Goal: Task Accomplishment & Management: Use online tool/utility

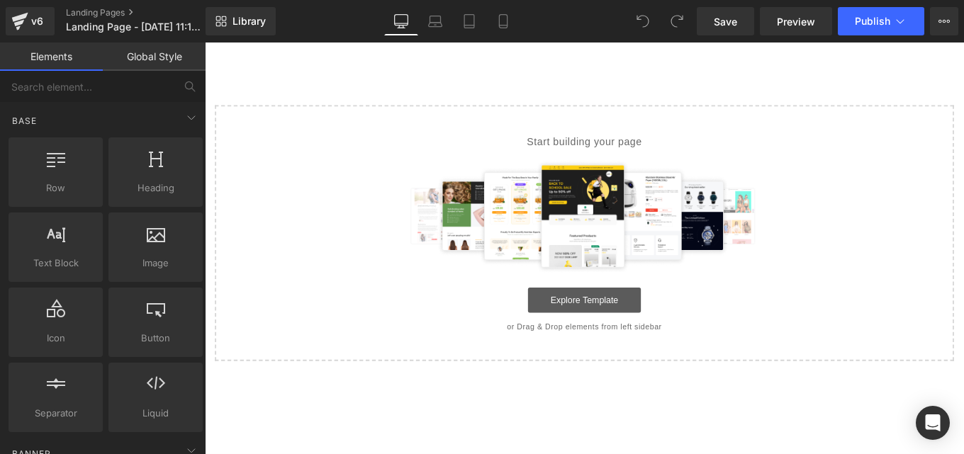
click at [626, 337] on link "Explore Template" at bounding box center [634, 334] width 128 height 28
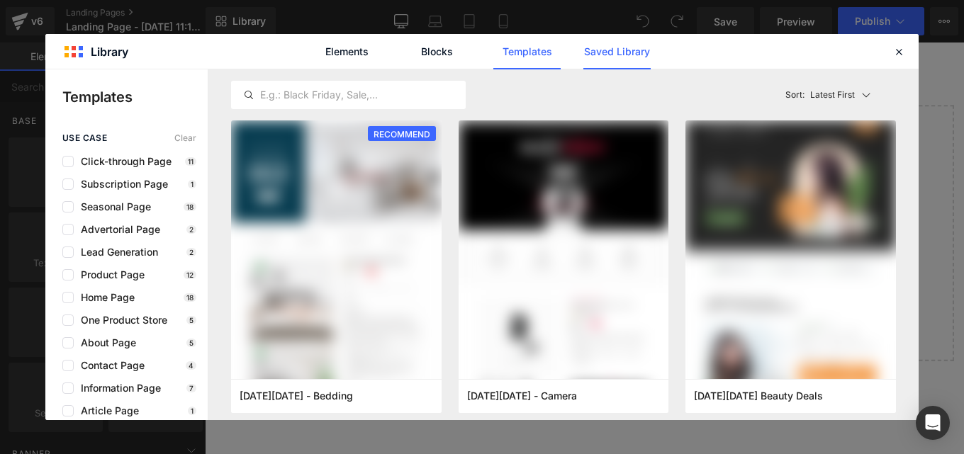
click at [602, 56] on link "Saved Library" at bounding box center [616, 51] width 67 height 35
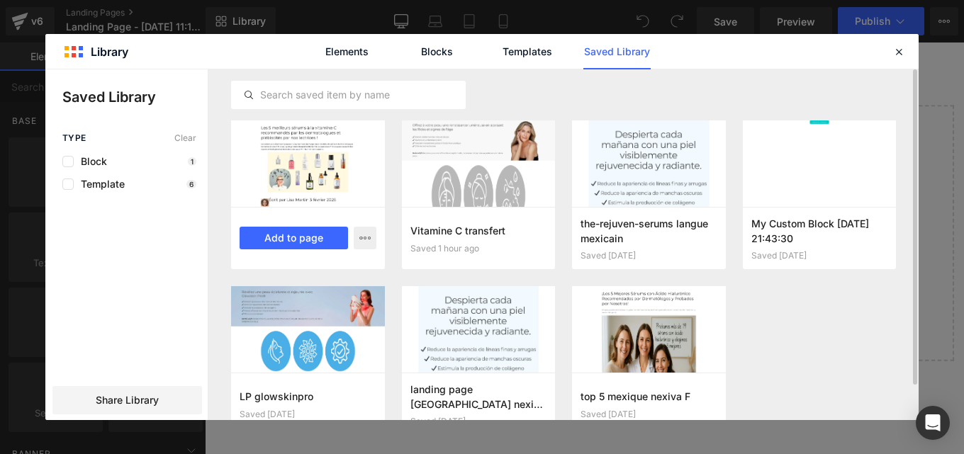
click at [293, 238] on button "Add to page" at bounding box center [294, 238] width 108 height 23
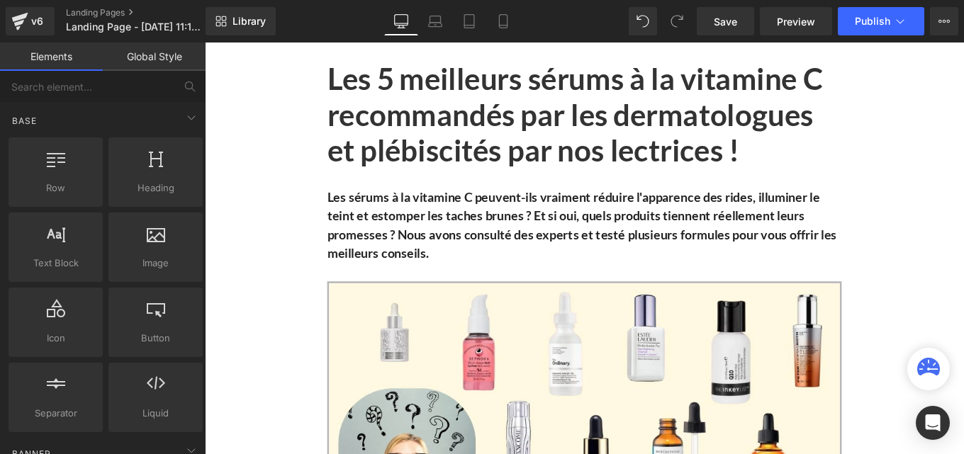
drag, startPoint x: 164, startPoint y: 50, endPoint x: 449, endPoint y: 315, distance: 388.6
click at [164, 50] on link "Global Style" at bounding box center [154, 57] width 103 height 28
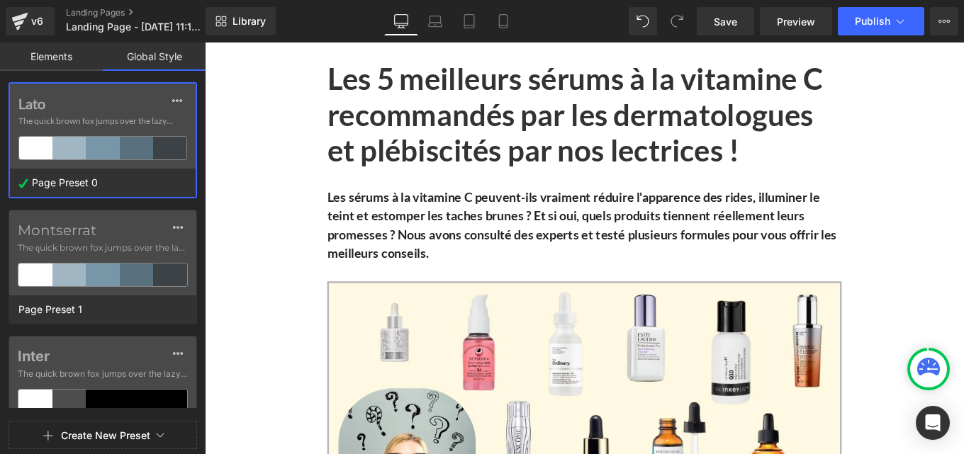
click at [164, 50] on link "Global Style" at bounding box center [154, 57] width 103 height 28
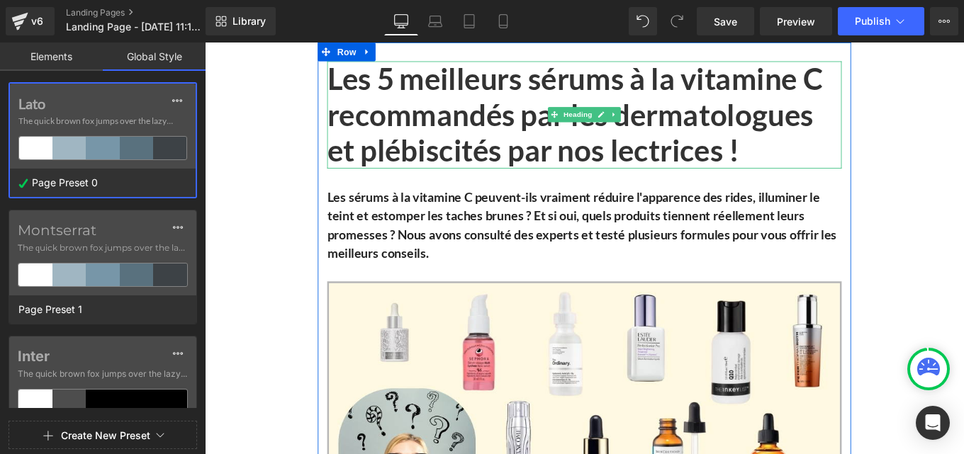
click at [561, 120] on h1 "Les 5 meilleurs sérums à la vitamine C recommandés par les dermatologues et plé…" at bounding box center [633, 124] width 581 height 121
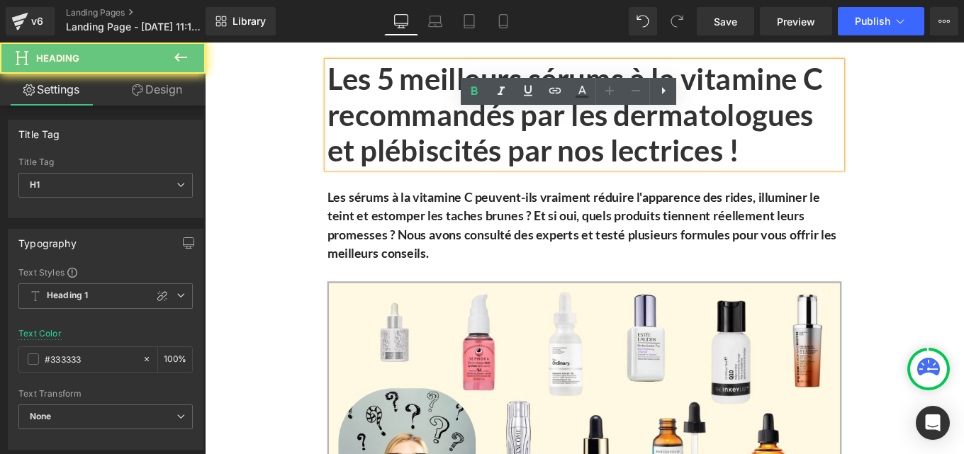
click at [561, 120] on h1 "Les 5 meilleurs sérums à la vitamine C recommandés par les dermatologues et plé…" at bounding box center [633, 124] width 581 height 121
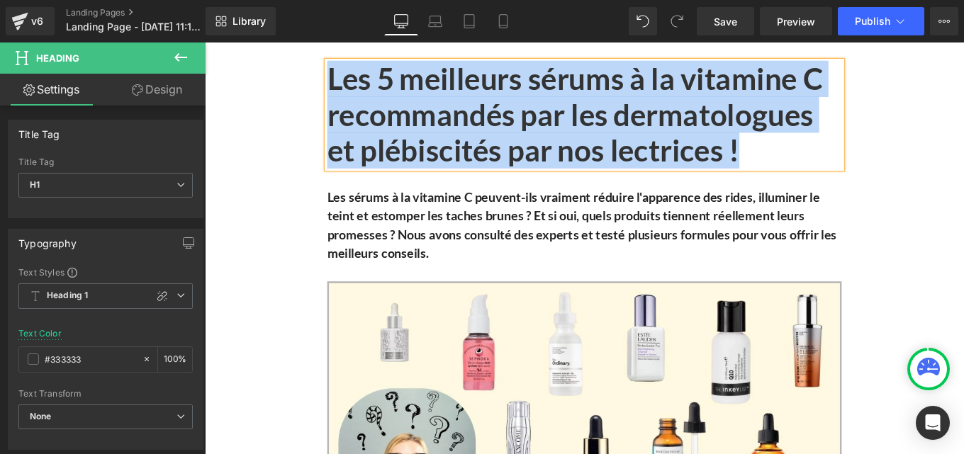
paste div
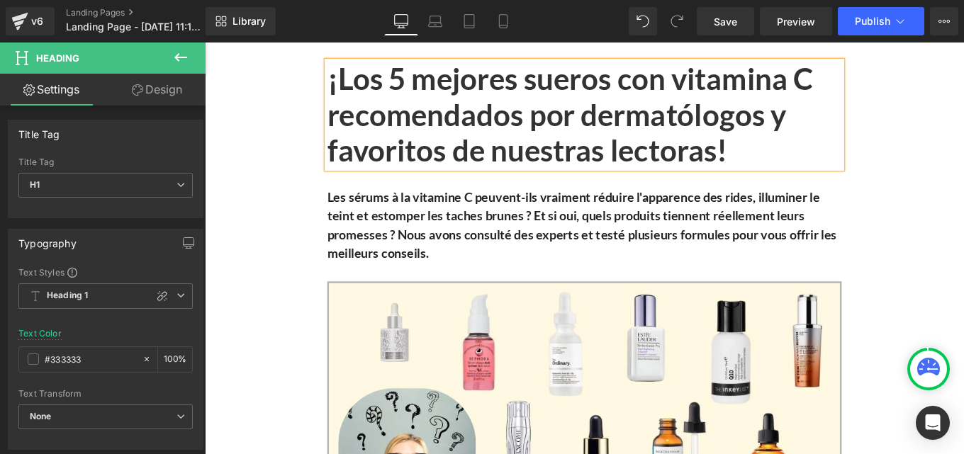
click at [437, 234] on b "Les sérums à la vitamine C peuvent-ils vraiment réduire l'apparence des rides, …" at bounding box center [630, 248] width 575 height 81
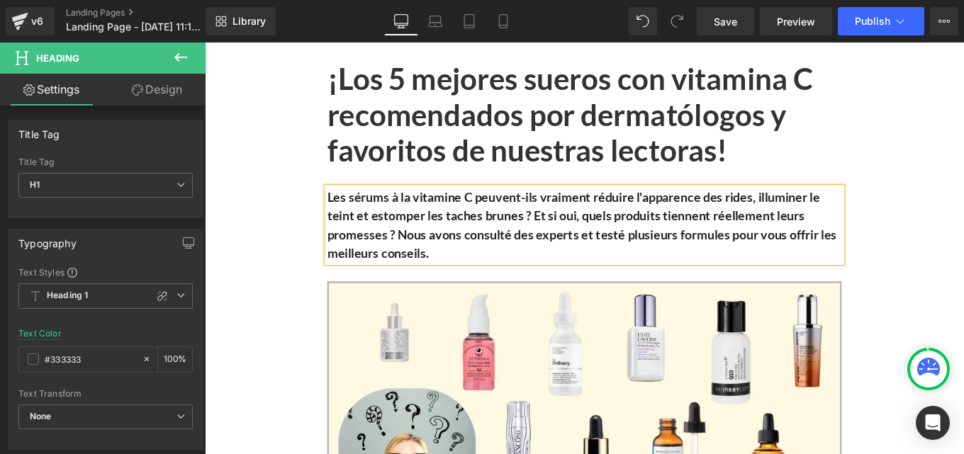
click at [437, 234] on b "Les sérums à la vitamine C peuvent-ils vraiment réduire l'apparence des rides, …" at bounding box center [630, 248] width 575 height 81
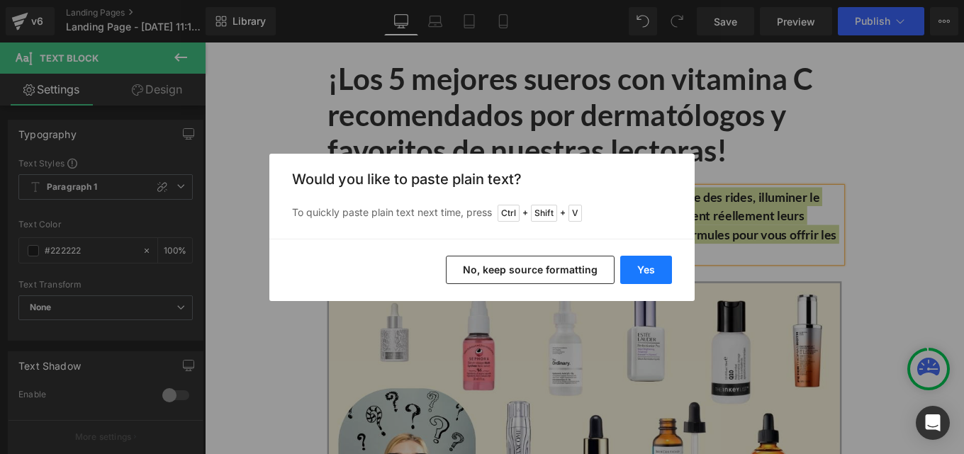
click at [650, 261] on button "Yes" at bounding box center [646, 270] width 52 height 28
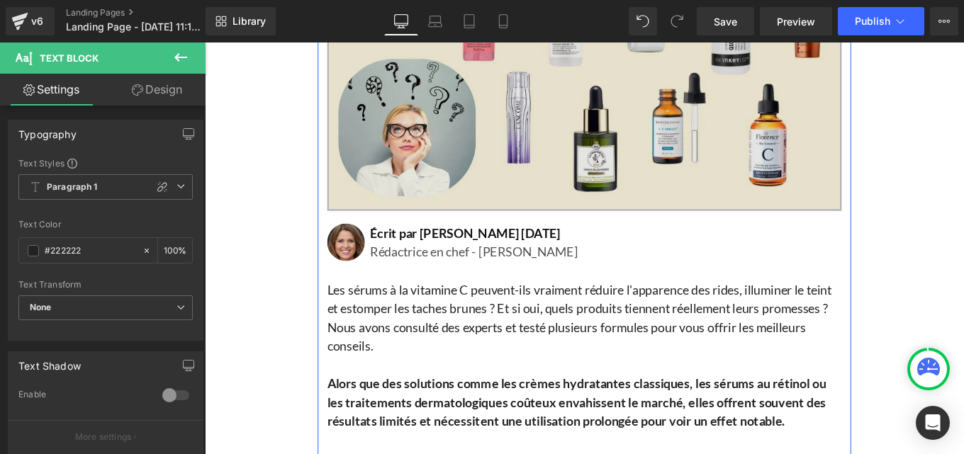
scroll to position [373, 0]
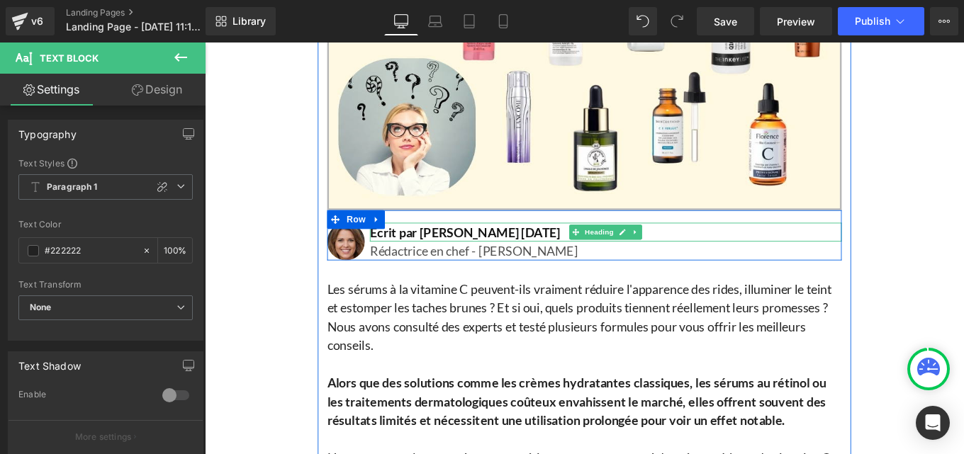
click at [410, 255] on h1 "Écrit par [PERSON_NAME] [DATE]" at bounding box center [657, 257] width 533 height 21
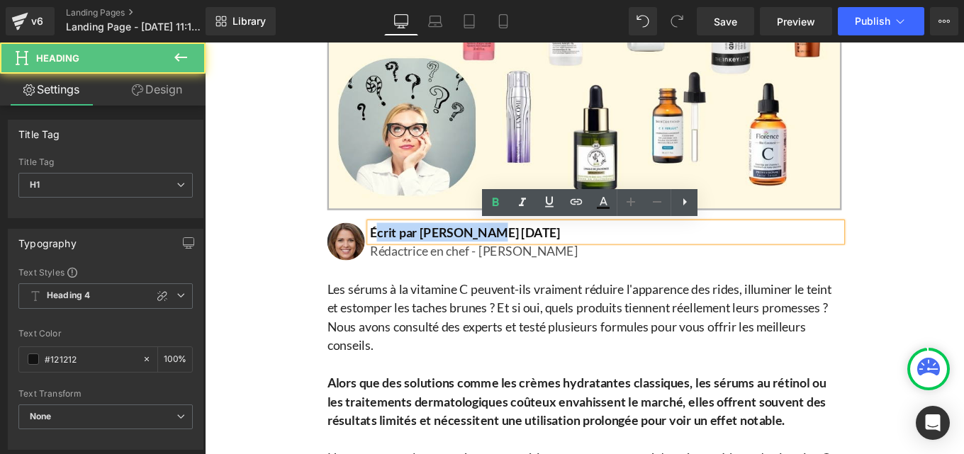
drag, startPoint x: 514, startPoint y: 255, endPoint x: 389, endPoint y: 248, distance: 125.6
click at [389, 248] on div "Image Écrit par [PERSON_NAME] [DATE] Heading Rédactrice en chef - Rubrique Beau…" at bounding box center [633, 260] width 581 height 57
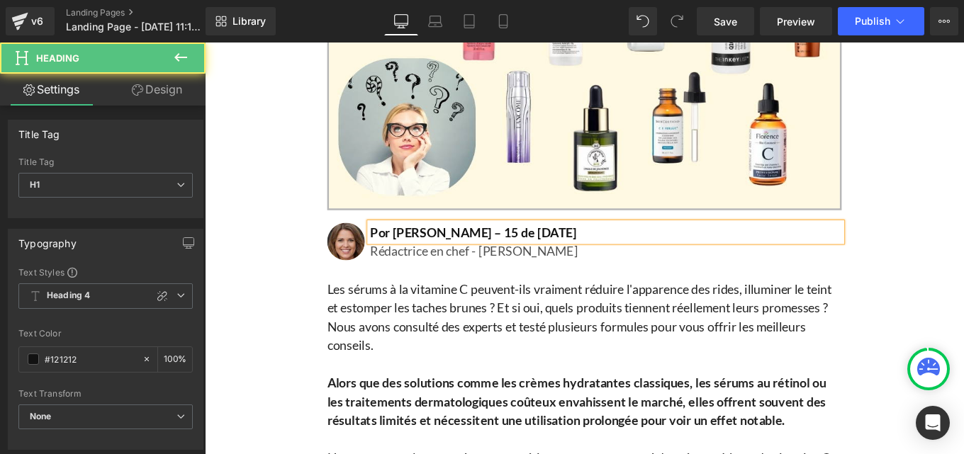
drag, startPoint x: 534, startPoint y: 256, endPoint x: 588, endPoint y: 257, distance: 54.6
click at [588, 257] on h1 "Por [PERSON_NAME] – 15 de [DATE]" at bounding box center [657, 257] width 533 height 21
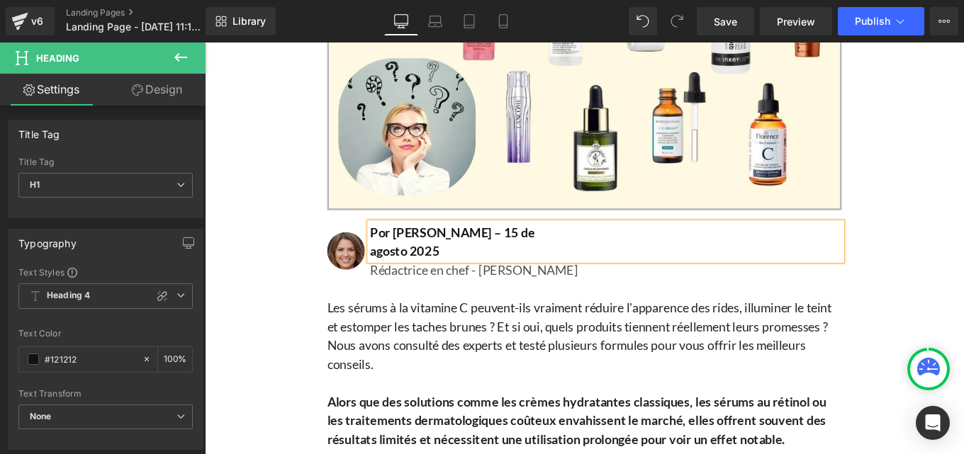
click at [391, 278] on h1 "agosto 2025" at bounding box center [657, 278] width 533 height 21
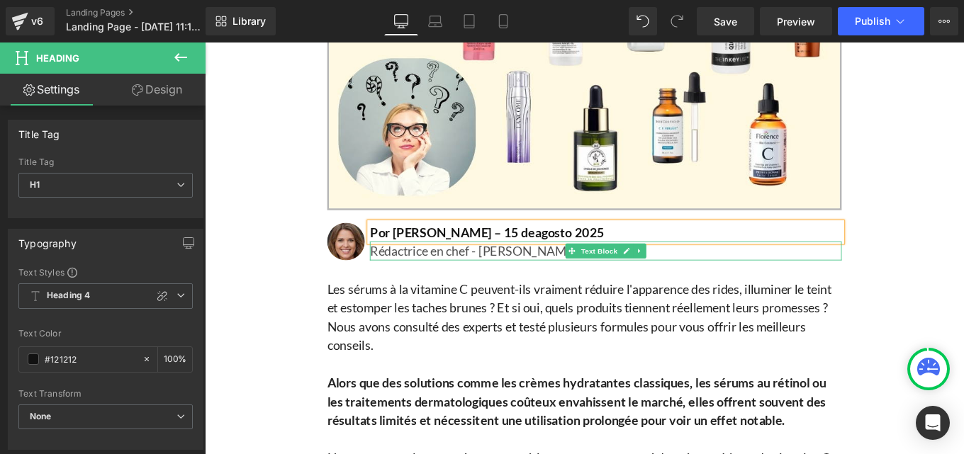
click at [430, 284] on p "Rédactrice en chef - [PERSON_NAME]" at bounding box center [657, 278] width 533 height 21
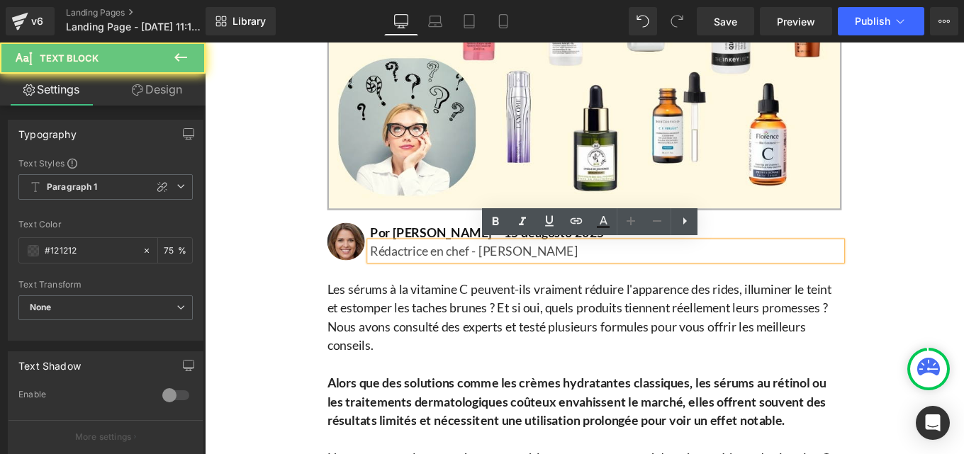
click at [422, 281] on p "Rédactrice en chef - [PERSON_NAME]" at bounding box center [657, 278] width 533 height 21
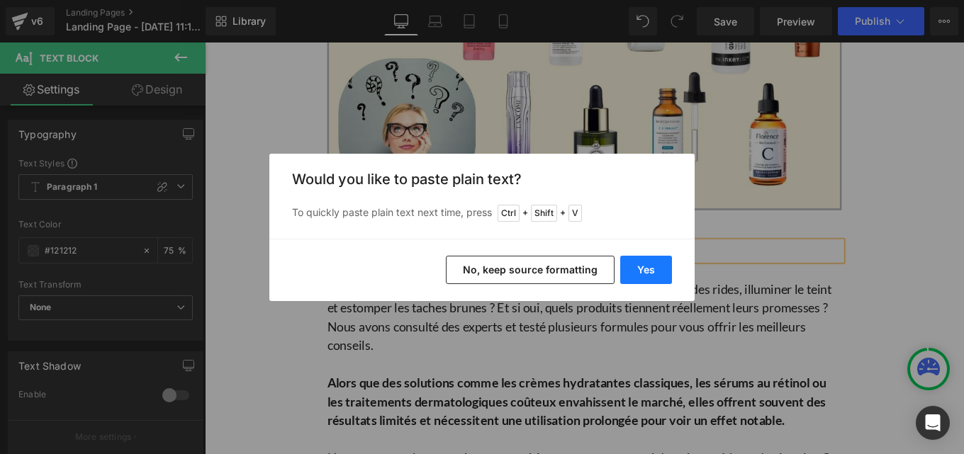
click at [648, 272] on button "Yes" at bounding box center [646, 270] width 52 height 28
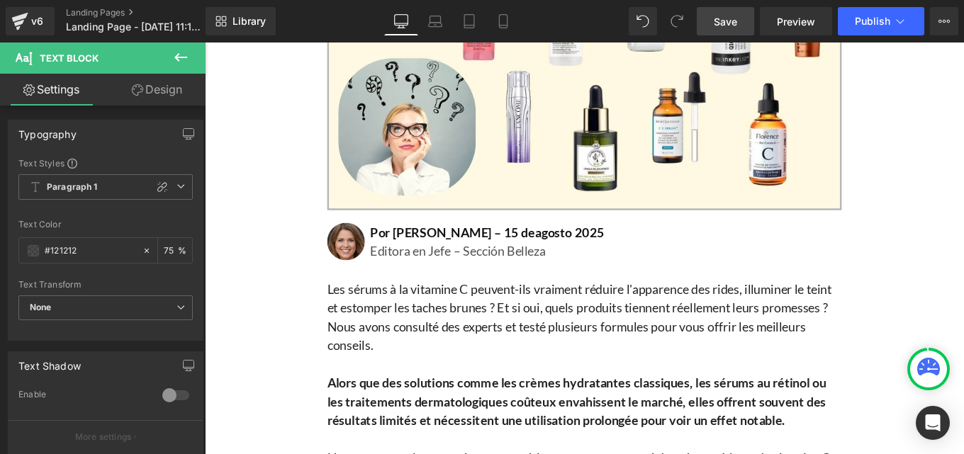
click at [726, 28] on span "Save" at bounding box center [725, 21] width 23 height 15
